Goal: Find specific page/section: Find specific page/section

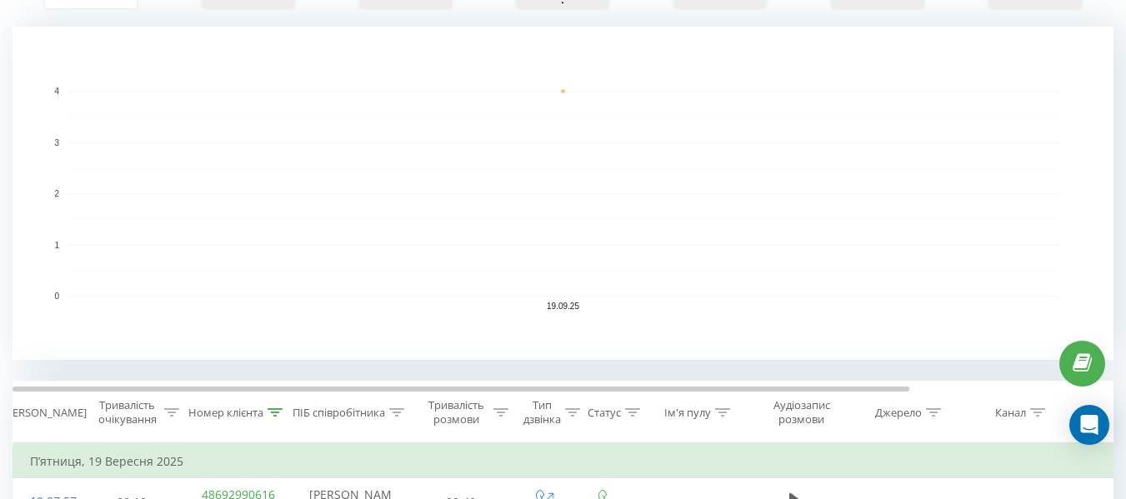
scroll to position [417, 0]
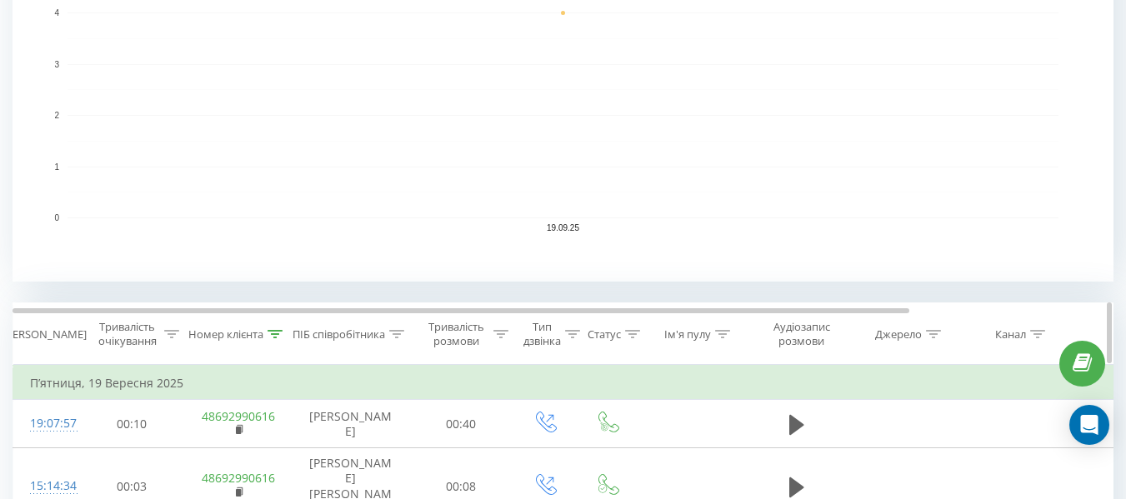
click at [277, 335] on icon at bounding box center [274, 334] width 15 height 8
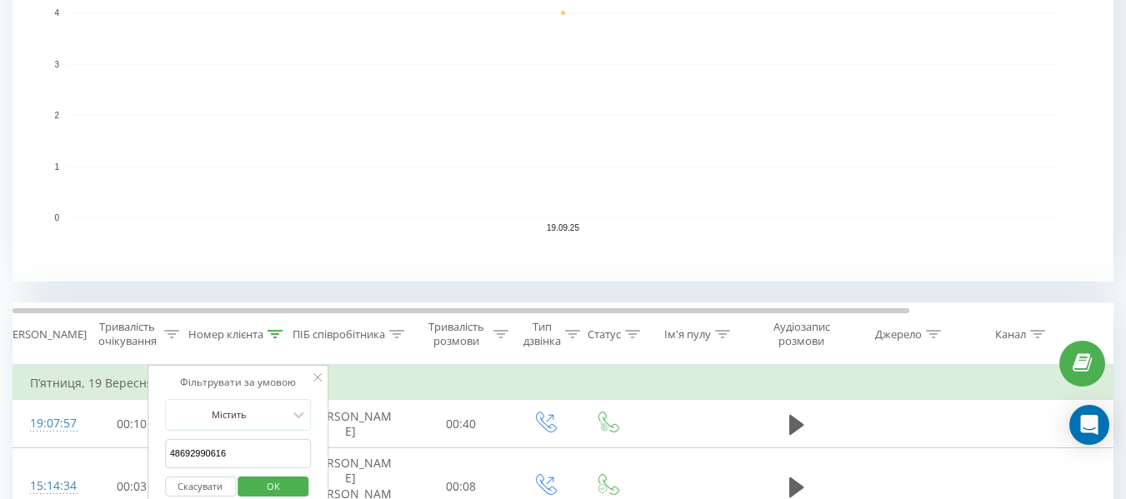
click at [193, 490] on button "Скасувати" at bounding box center [200, 487] width 71 height 21
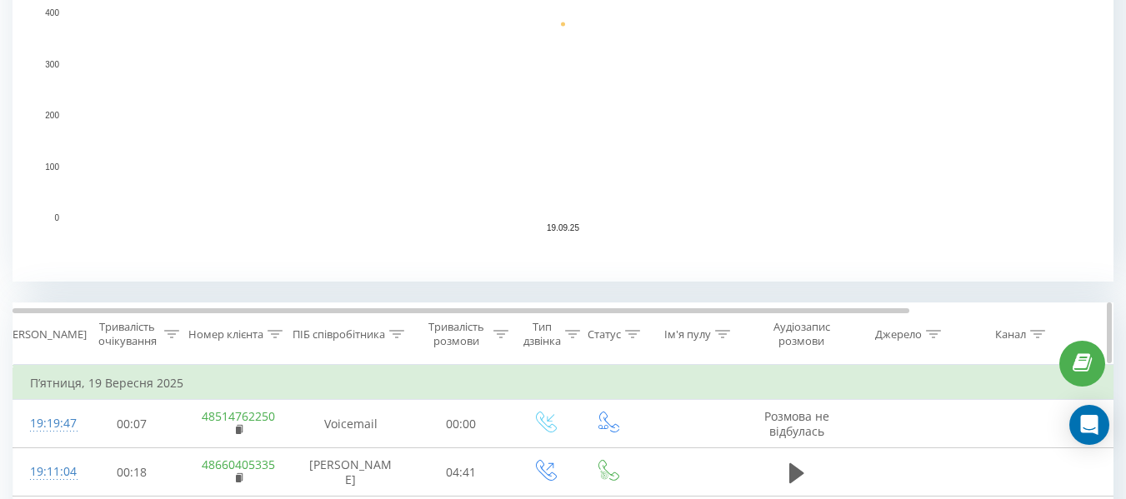
drag, startPoint x: 388, startPoint y: 339, endPoint x: 405, endPoint y: 333, distance: 17.7
click at [388, 339] on div "ПІБ співробітника" at bounding box center [348, 334] width 112 height 14
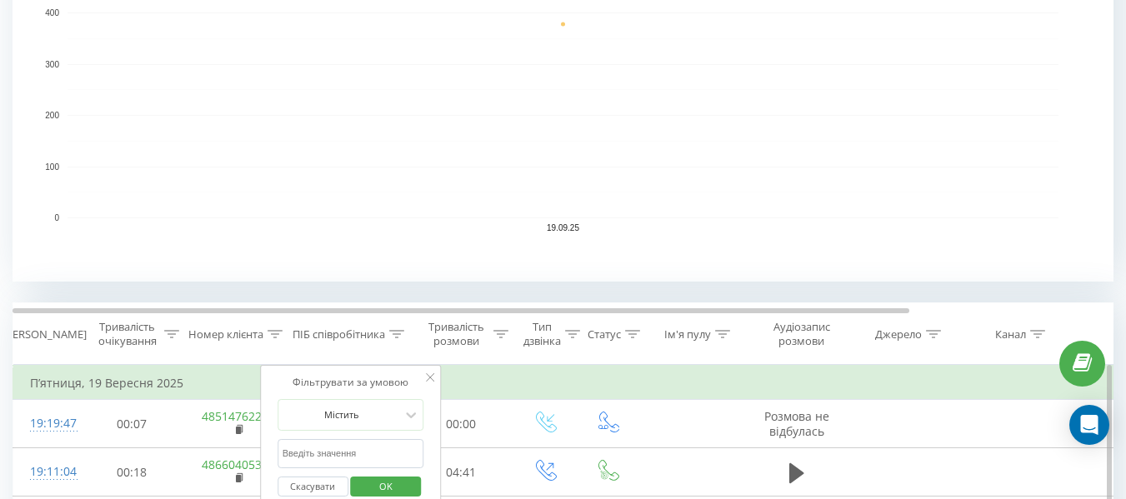
click at [301, 447] on input "text" at bounding box center [350, 453] width 147 height 29
type input "[PERSON_NAME]"
click at [403, 493] on span "OK" at bounding box center [385, 486] width 47 height 26
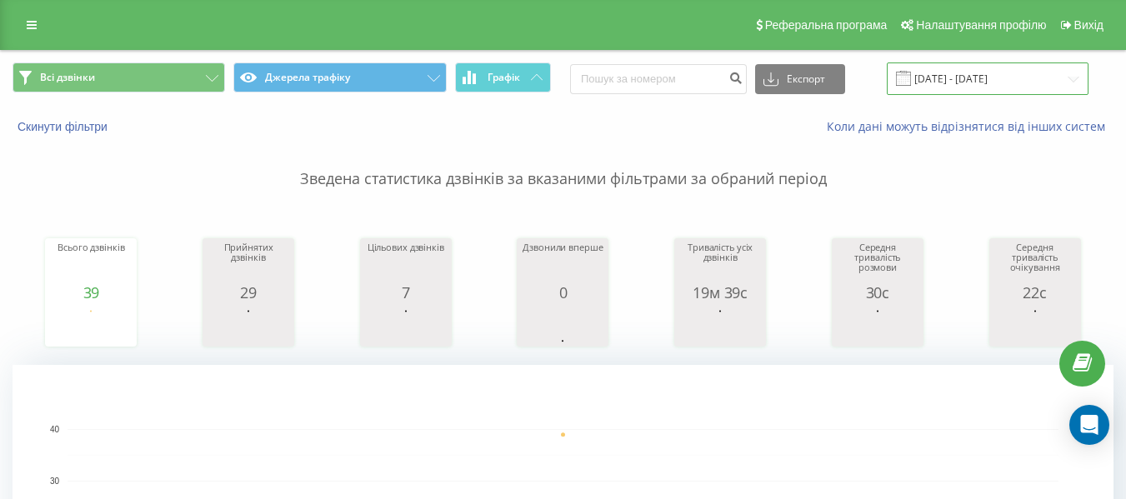
drag, startPoint x: 1079, startPoint y: 79, endPoint x: 1055, endPoint y: 93, distance: 28.0
click at [1079, 79] on input "[DATE] - [DATE]" at bounding box center [987, 78] width 202 height 32
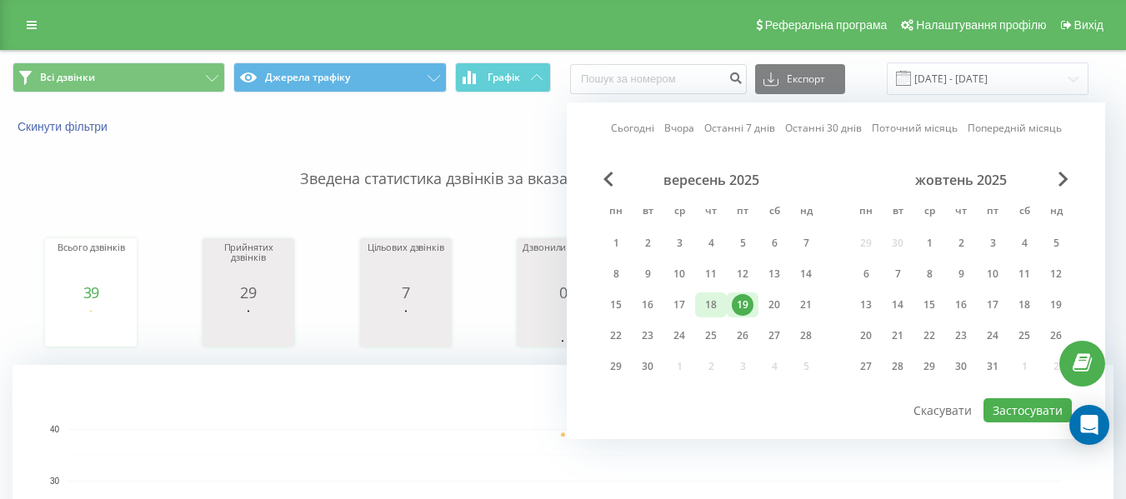
click at [721, 305] on div "18" at bounding box center [711, 304] width 32 height 25
click at [1010, 407] on button "Застосувати" at bounding box center [1027, 410] width 88 height 24
type input "[DATE] - [DATE]"
